Goal: Check status: Check status

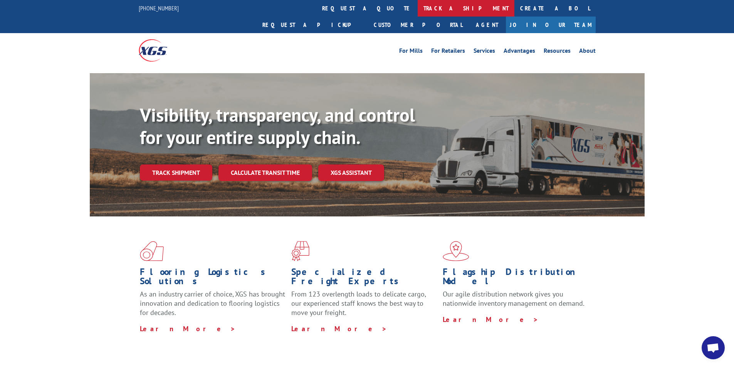
click at [417, 7] on link "track a shipment" at bounding box center [465, 8] width 97 height 17
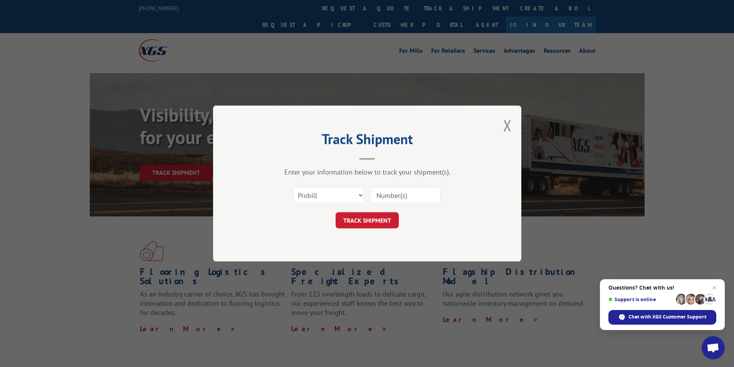
click at [377, 195] on input at bounding box center [405, 195] width 71 height 16
type input "17496916"
click at [371, 220] on button "TRACK SHIPMENT" at bounding box center [366, 220] width 63 height 16
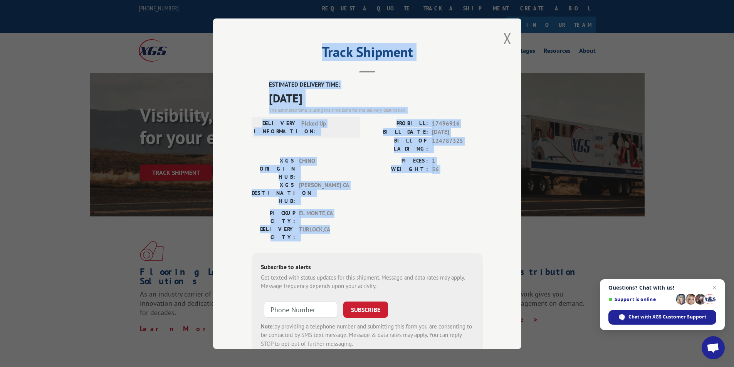
drag, startPoint x: 231, startPoint y: 34, endPoint x: 440, endPoint y: 188, distance: 259.6
click at [440, 188] on div "Track Shipment ESTIMATED DELIVERY TIME: [DATE] The estimated time is using the …" at bounding box center [367, 183] width 308 height 330
copy div "Track Shipment ESTIMATED DELIVERY TIME: [DATE] The estimated time is using the …"
click at [504, 37] on button "Close modal" at bounding box center [507, 38] width 8 height 20
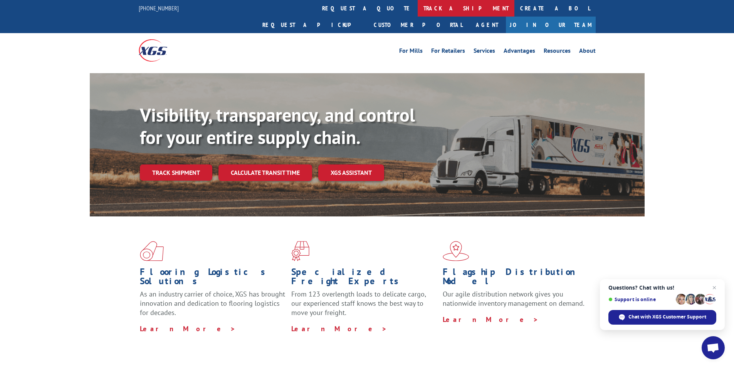
click at [417, 6] on link "track a shipment" at bounding box center [465, 8] width 97 height 17
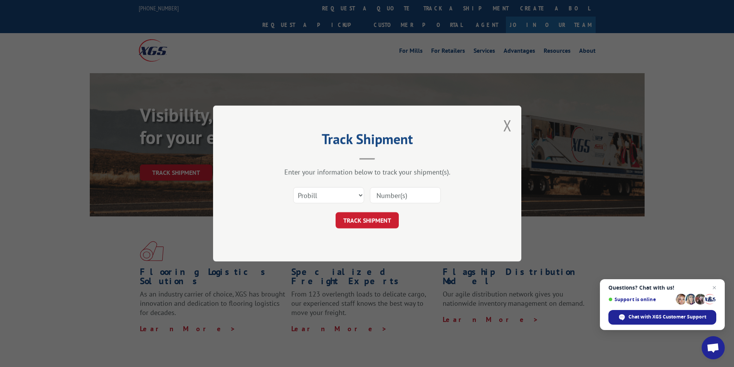
click at [375, 193] on input at bounding box center [405, 195] width 71 height 16
type input "17496905"
click at [372, 223] on button "TRACK SHIPMENT" at bounding box center [366, 220] width 63 height 16
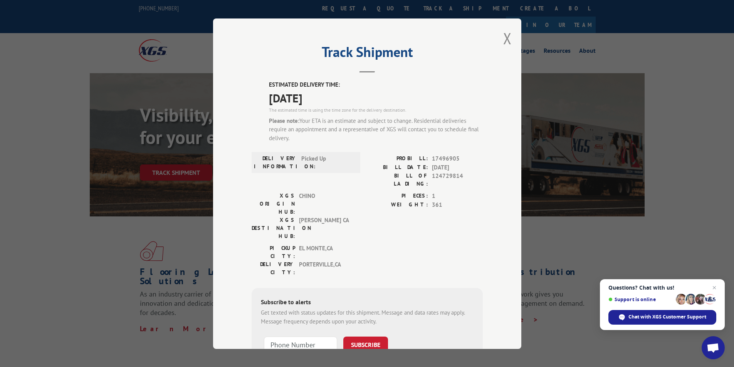
drag, startPoint x: 254, startPoint y: 76, endPoint x: 428, endPoint y: 111, distance: 177.6
click at [454, 154] on div "Track Shipment ESTIMATED DELIVERY TIME: 09/04/2025 The estimated time is using …" at bounding box center [367, 183] width 308 height 330
drag, startPoint x: 274, startPoint y: 39, endPoint x: 262, endPoint y: 35, distance: 12.4
click at [269, 36] on div "Track Shipment ESTIMATED DELIVERY TIME: 09/04/2025 The estimated time is using …" at bounding box center [367, 183] width 308 height 330
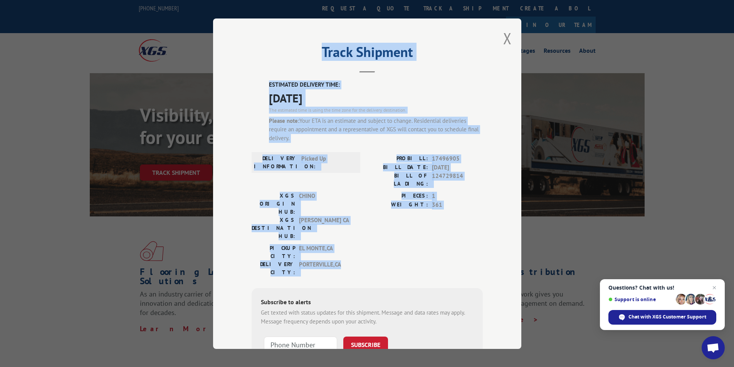
drag, startPoint x: 258, startPoint y: 28, endPoint x: 456, endPoint y: 225, distance: 278.6
click at [456, 225] on div "Track Shipment ESTIMATED DELIVERY TIME: 09/04/2025 The estimated time is using …" at bounding box center [367, 183] width 308 height 330
copy div "Track Shipment ESTIMATED DELIVERY TIME: 09/04/2025 The estimated time is using …"
click at [504, 37] on button "Close modal" at bounding box center [507, 38] width 8 height 20
